Goal: Transaction & Acquisition: Register for event/course

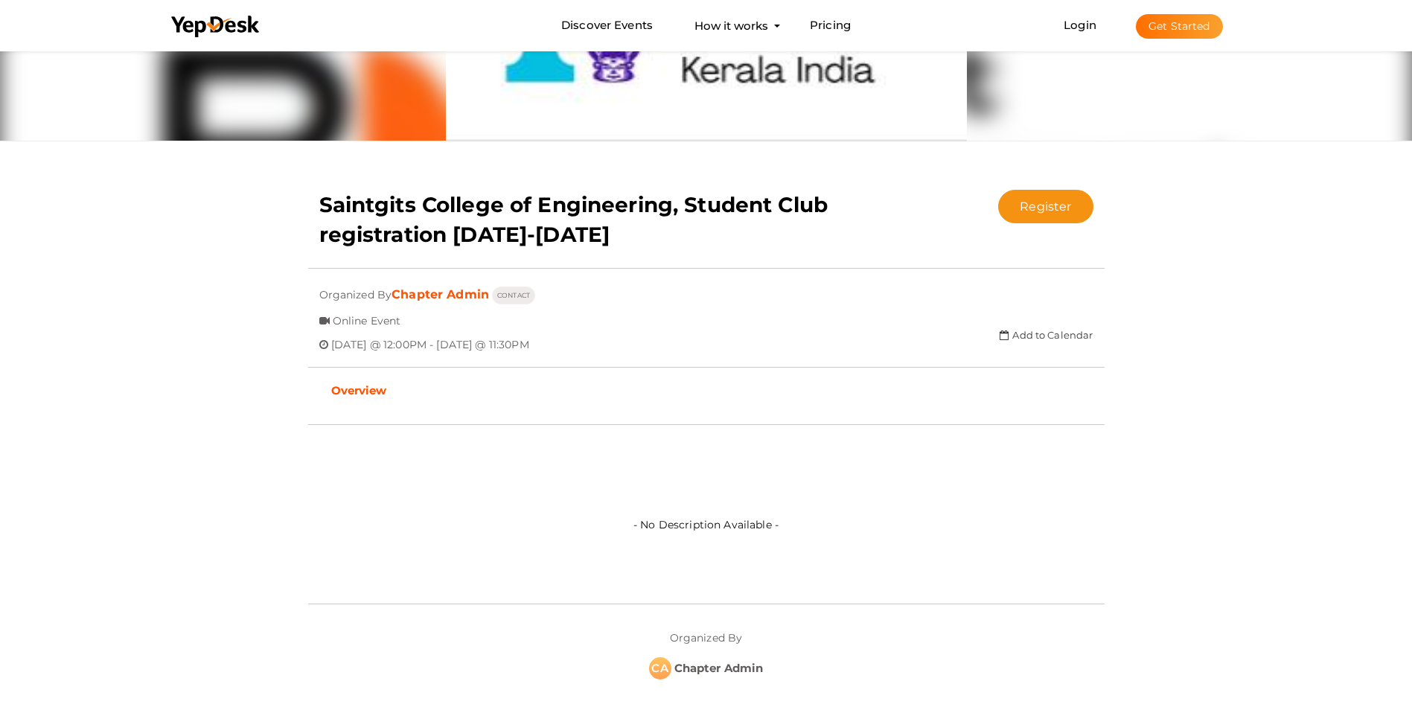
scroll to position [159, 0]
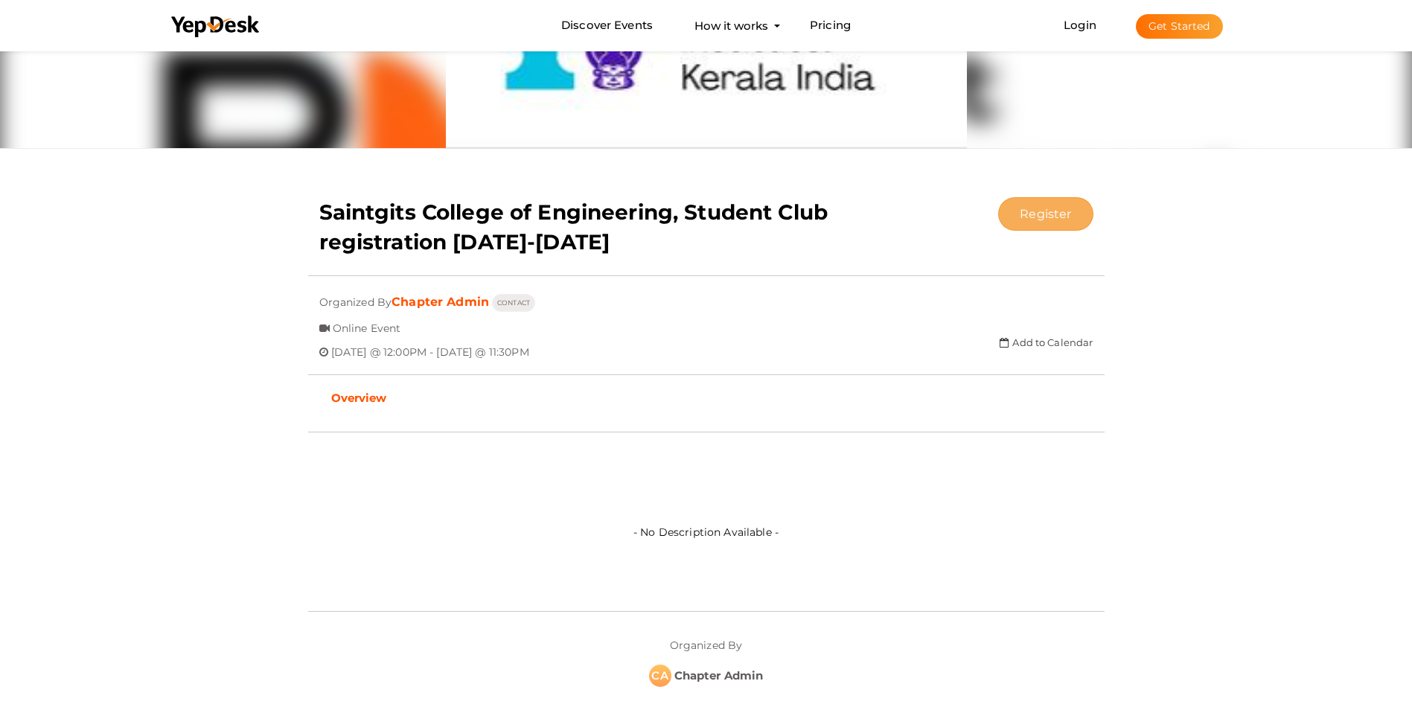
click at [1054, 214] on button "Register" at bounding box center [1045, 213] width 95 height 33
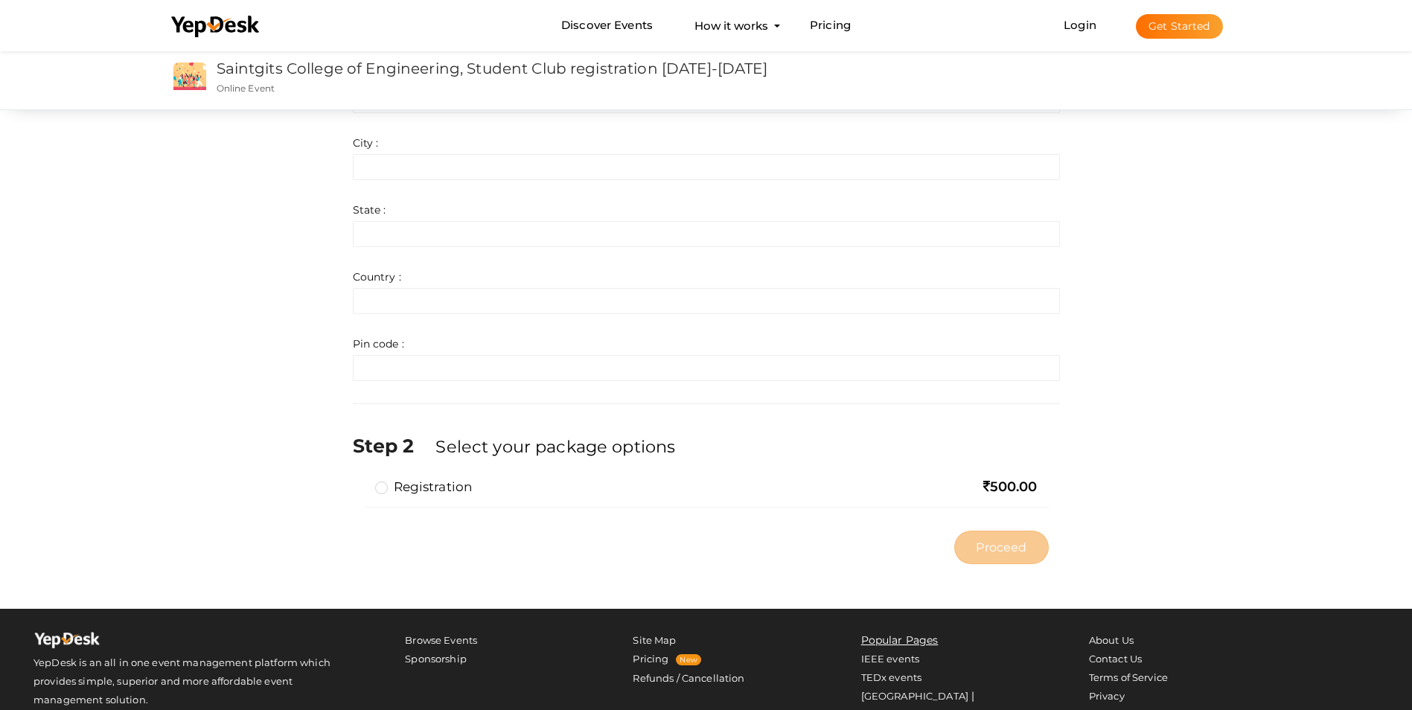
scroll to position [744, 0]
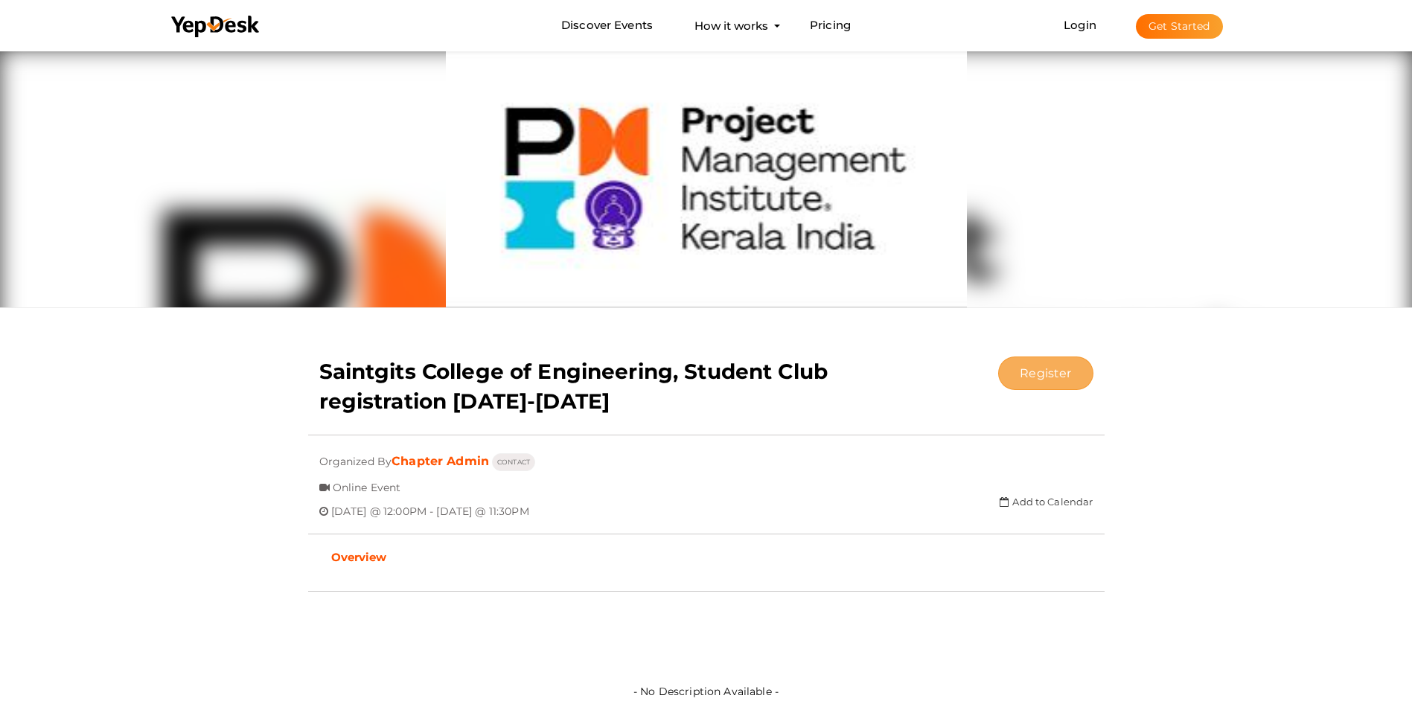
click at [1060, 369] on button "Register" at bounding box center [1045, 372] width 95 height 33
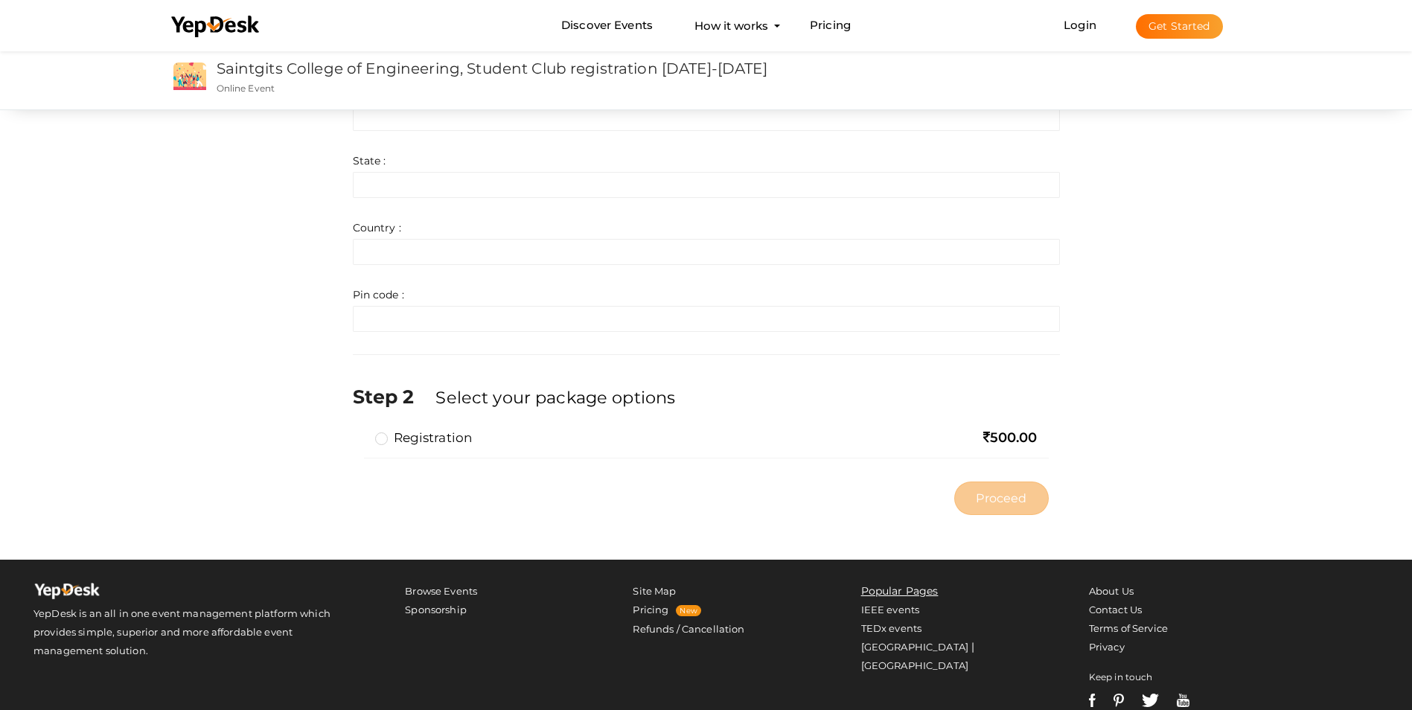
scroll to position [809, 0]
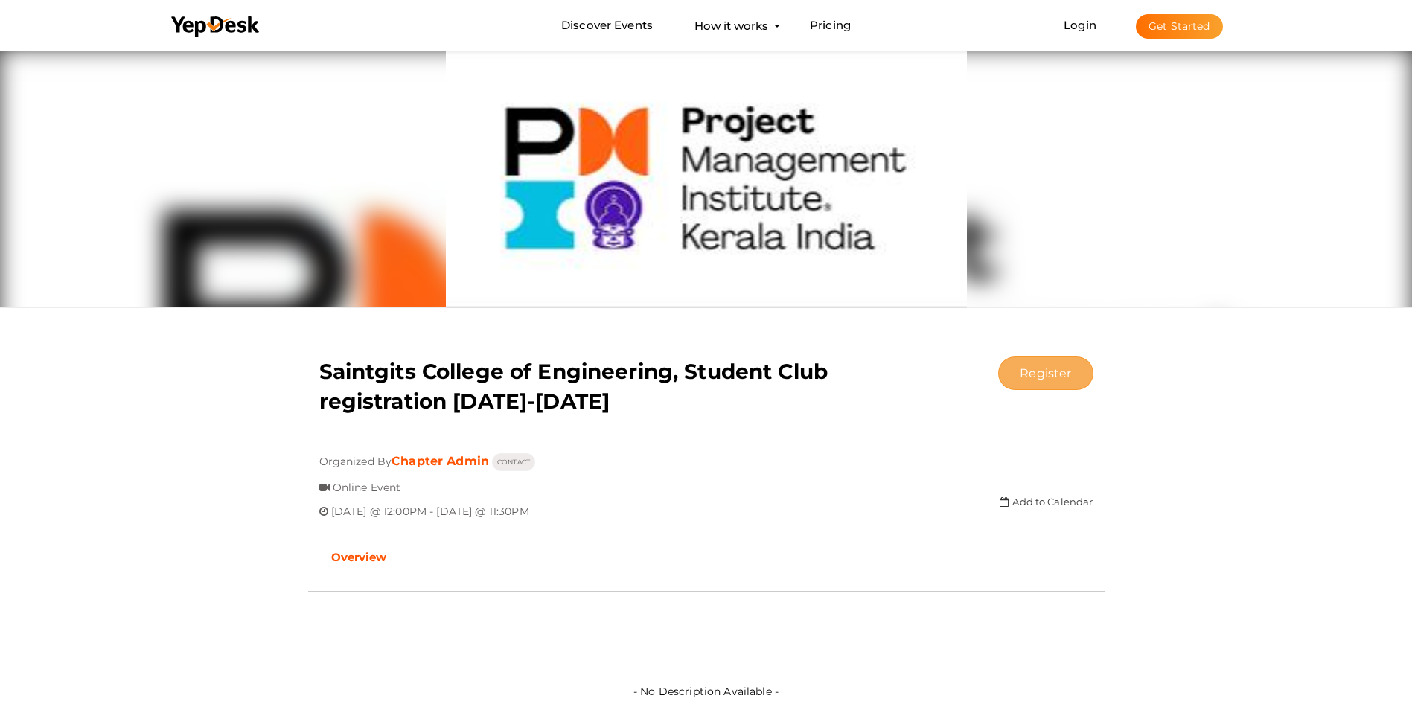
click at [1048, 371] on button "Register" at bounding box center [1045, 372] width 95 height 33
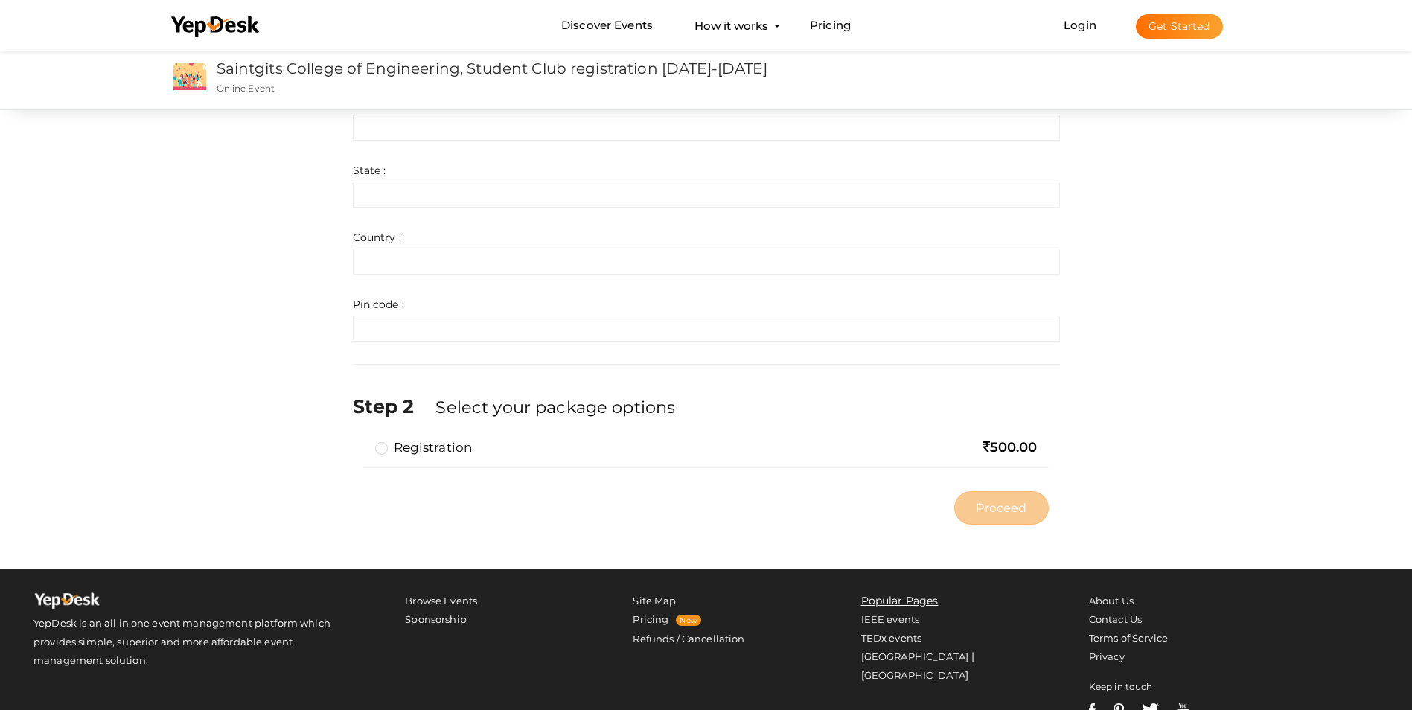
scroll to position [809, 0]
